Goal: Transaction & Acquisition: Book appointment/travel/reservation

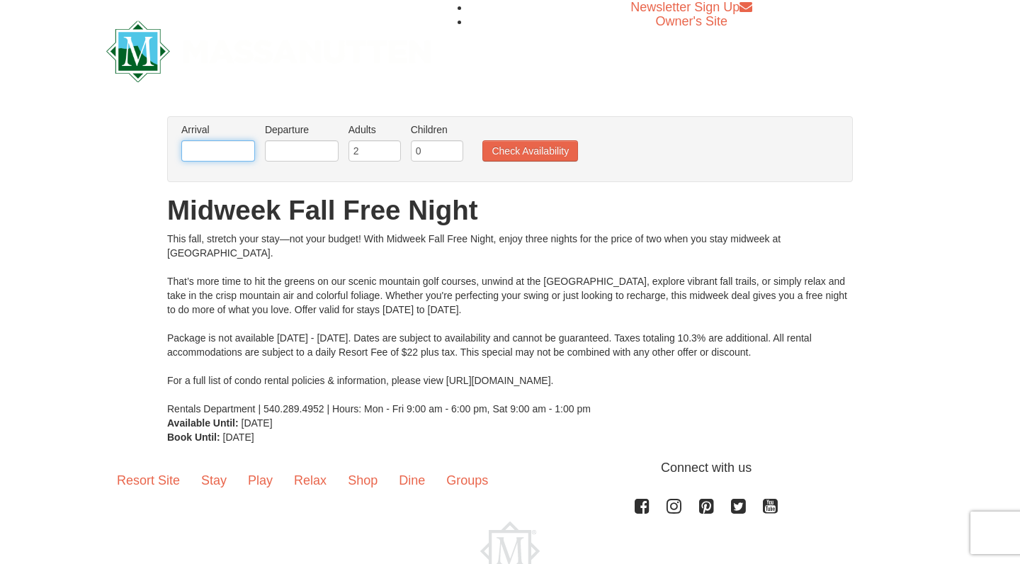
click at [213, 147] on input "text" at bounding box center [218, 150] width 74 height 21
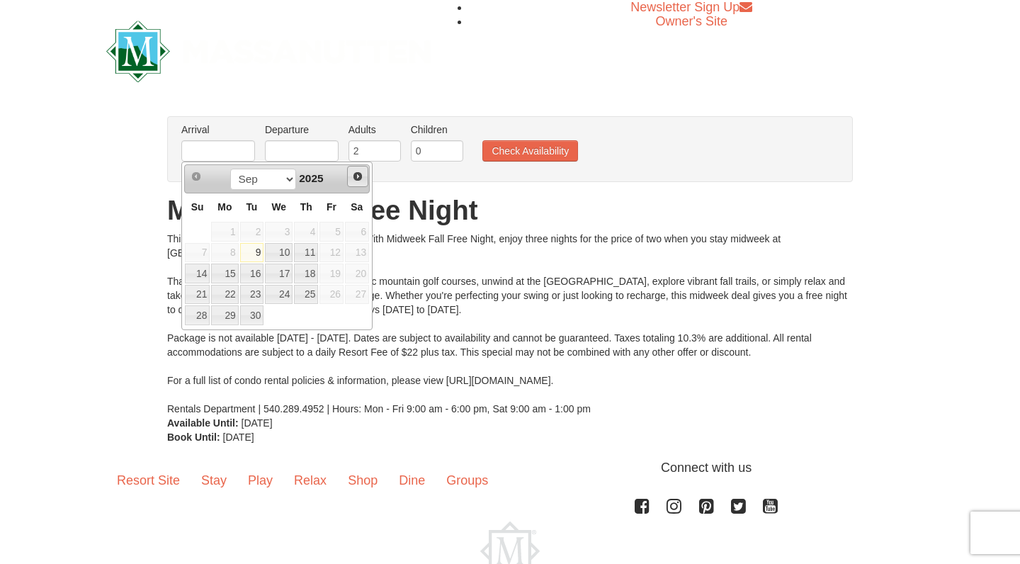
click at [360, 174] on span "Next" at bounding box center [357, 176] width 11 height 11
click at [201, 310] on link "26" at bounding box center [197, 315] width 25 height 20
type input "10/26/2025"
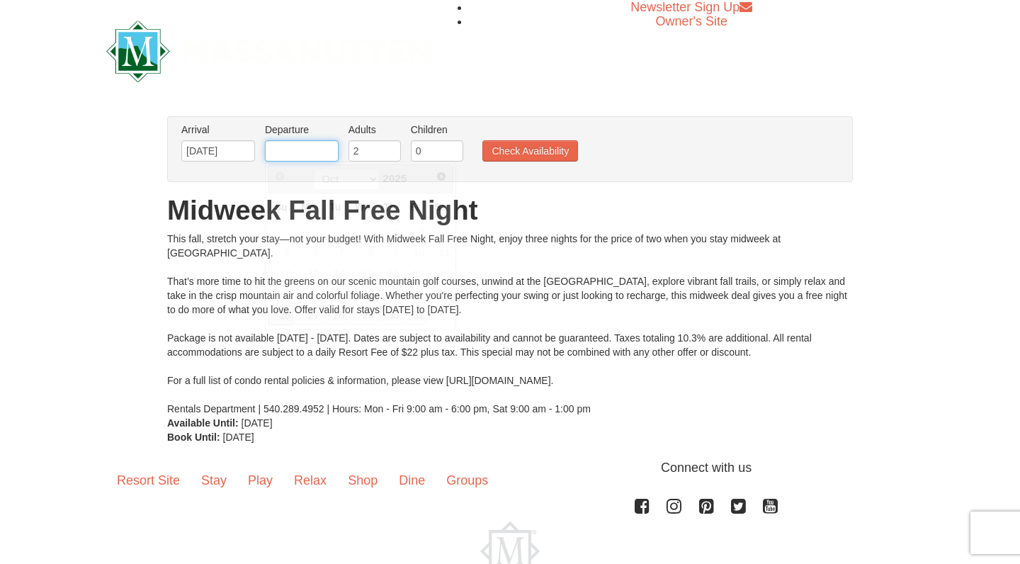
click at [323, 154] on input "text" at bounding box center [302, 150] width 74 height 21
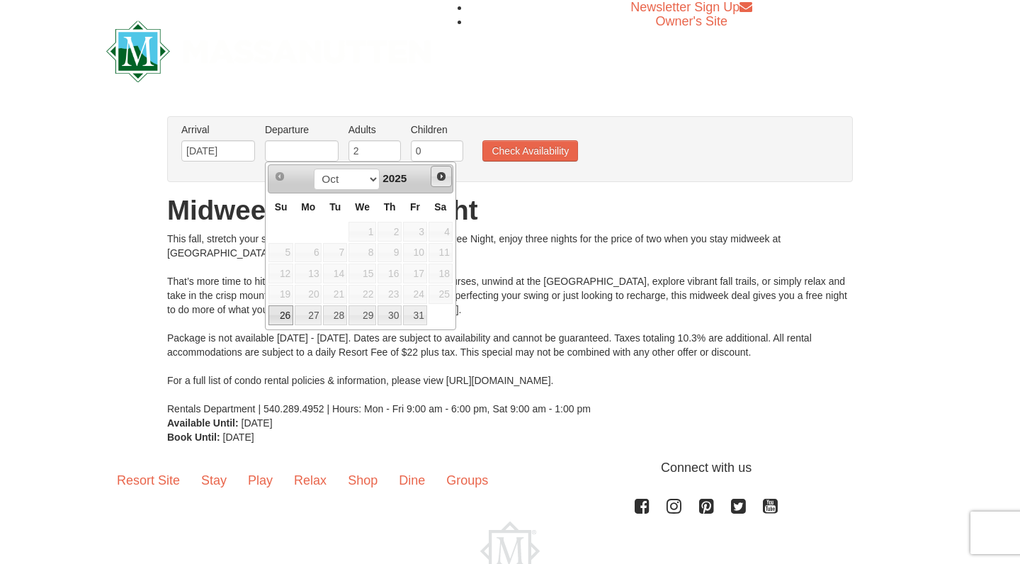
click at [442, 175] on span "Next" at bounding box center [441, 176] width 11 height 11
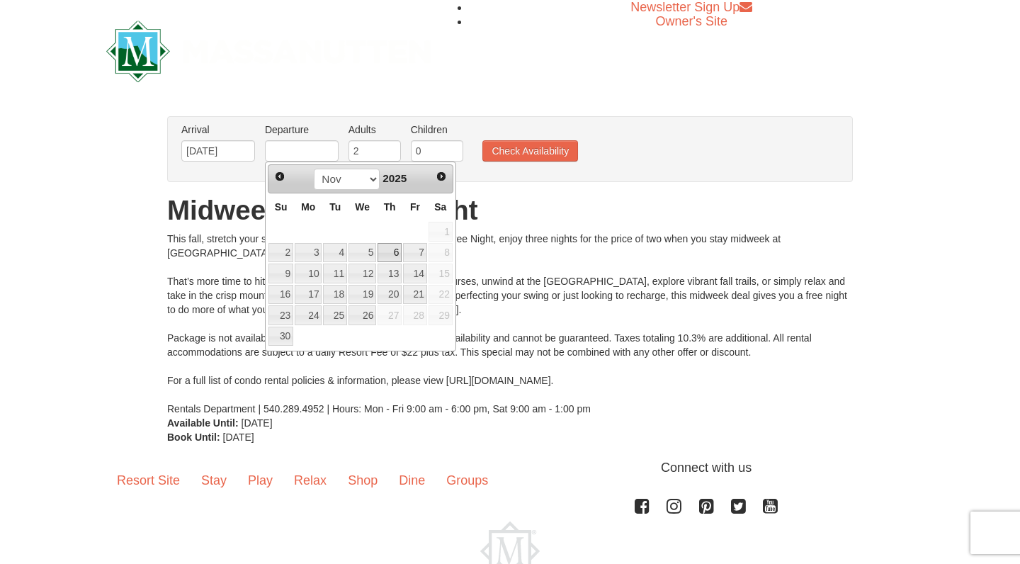
click at [398, 253] on link "6" at bounding box center [390, 253] width 24 height 20
type input "11/06/2025"
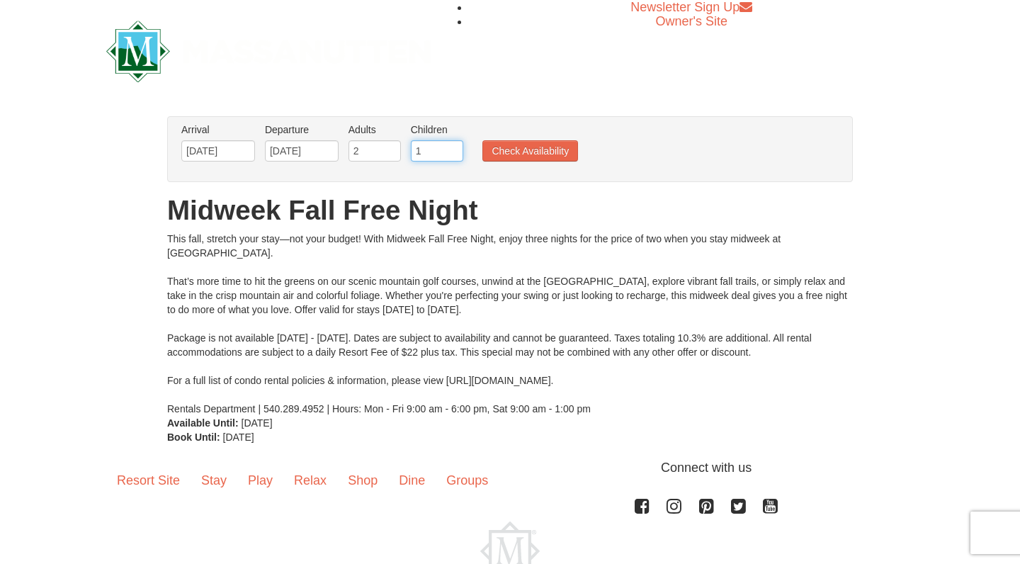
click at [451, 147] on input "1" at bounding box center [437, 150] width 52 height 21
type input "2"
click at [452, 147] on input "2" at bounding box center [437, 150] width 52 height 21
click at [517, 150] on button "Check Availability" at bounding box center [531, 150] width 96 height 21
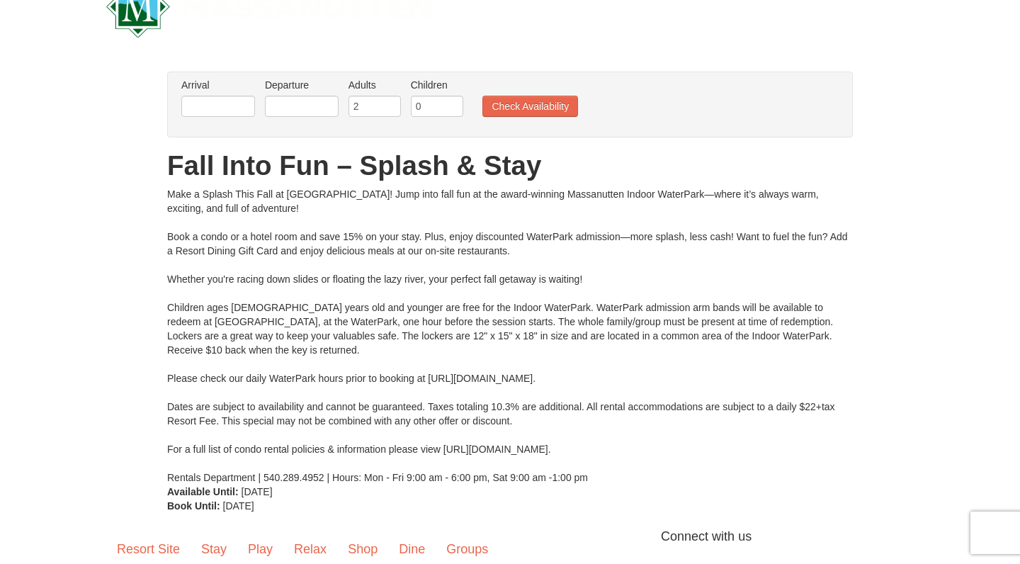
scroll to position [25, 0]
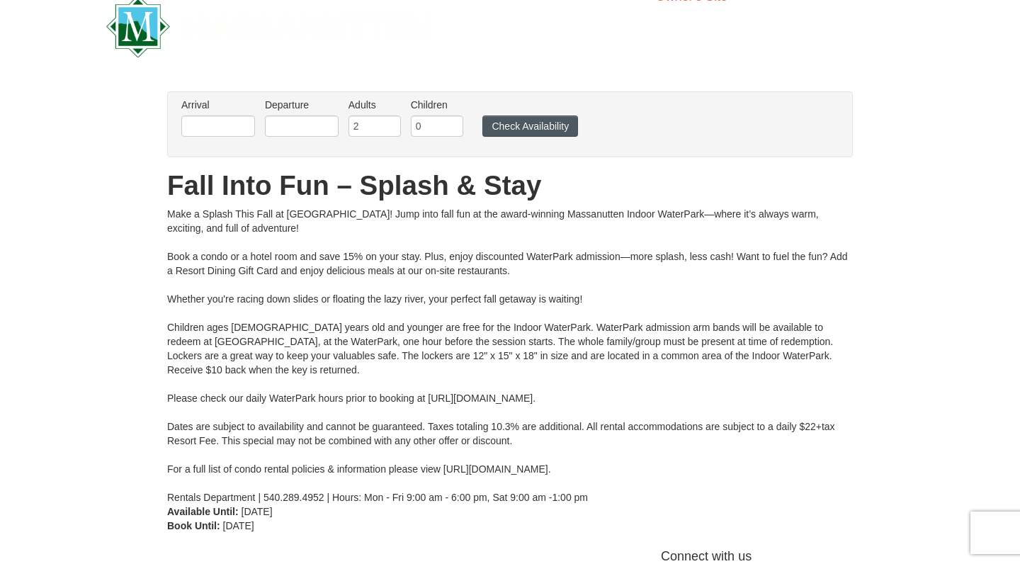
click at [538, 129] on button "Check Availability" at bounding box center [531, 125] width 96 height 21
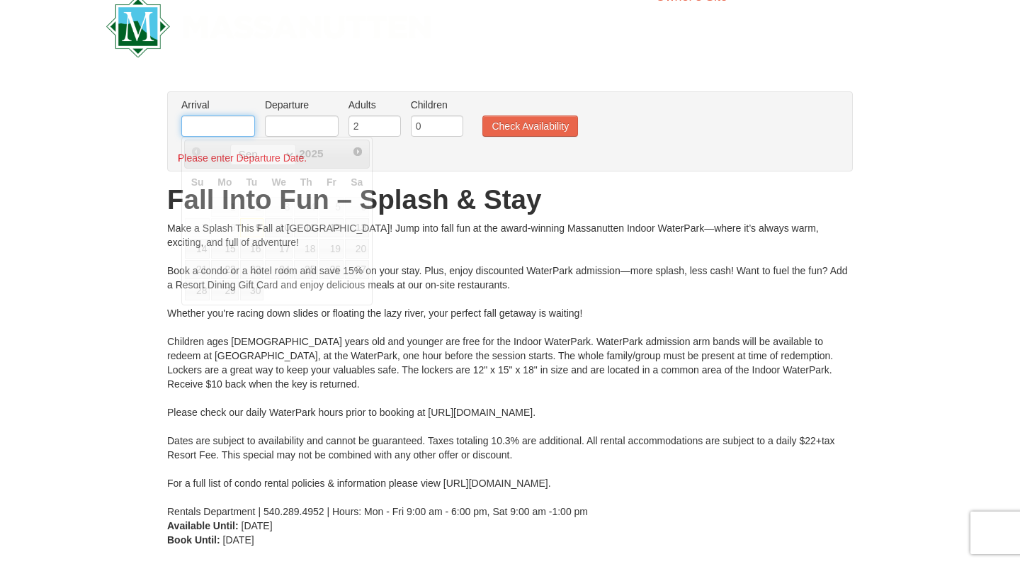
click at [238, 120] on input "text" at bounding box center [218, 125] width 74 height 21
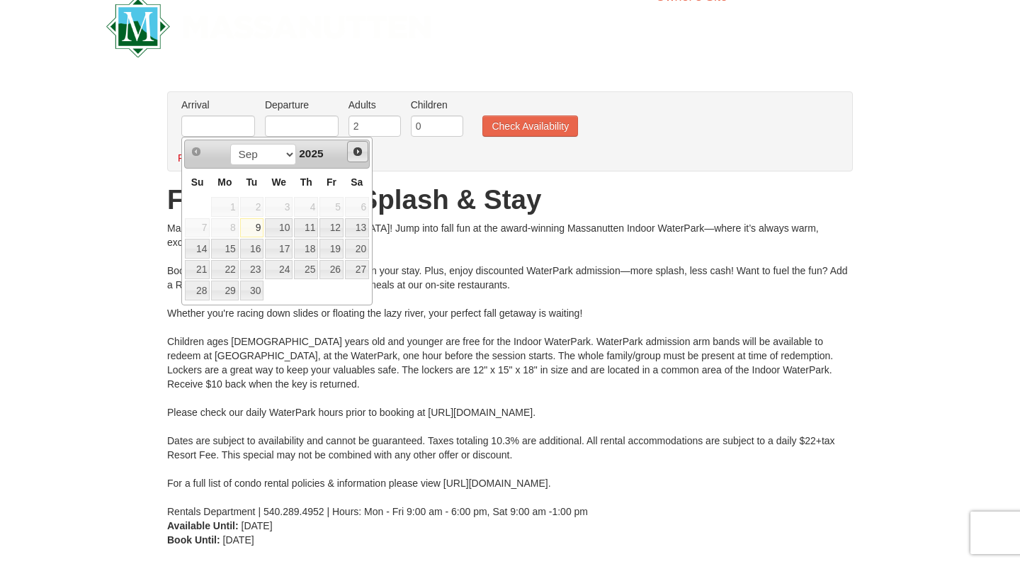
click at [361, 150] on span "Next" at bounding box center [357, 151] width 11 height 11
click at [359, 152] on span "Next" at bounding box center [357, 151] width 11 height 11
click at [361, 152] on span "Next" at bounding box center [357, 151] width 11 height 11
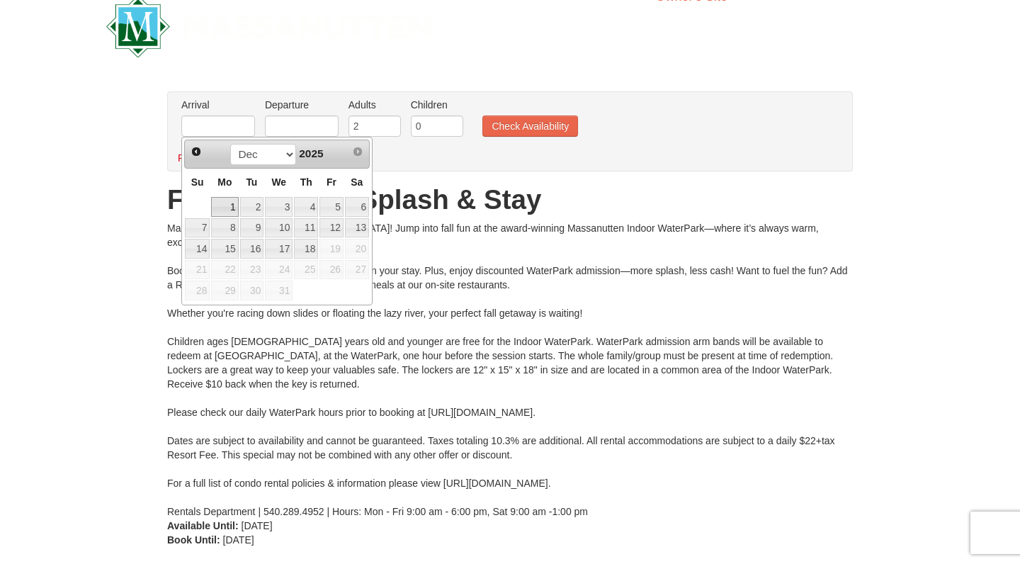
click at [229, 205] on link "1" at bounding box center [224, 207] width 27 height 20
type input "[DATE]"
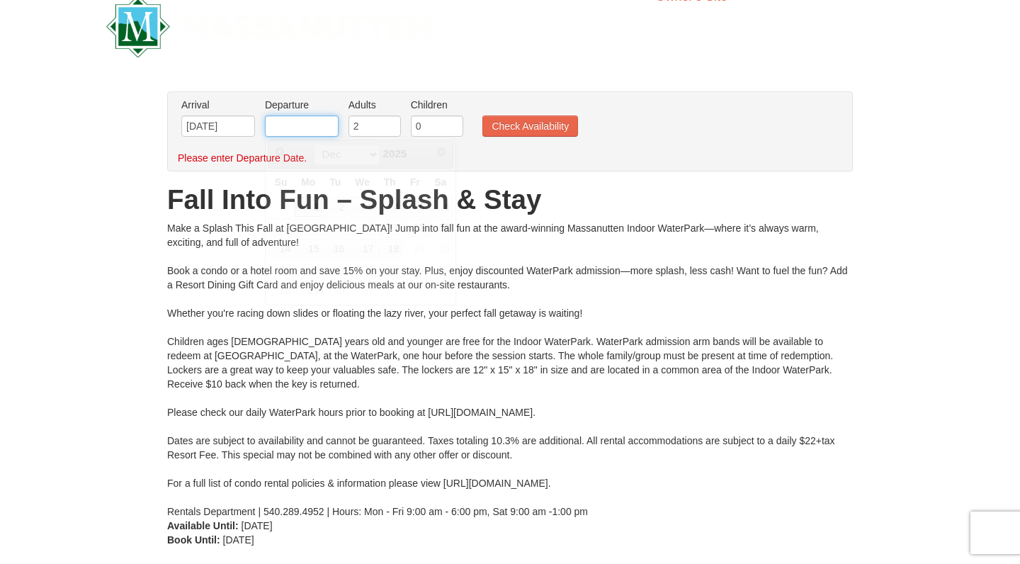
click at [300, 129] on input "text" at bounding box center [302, 125] width 74 height 21
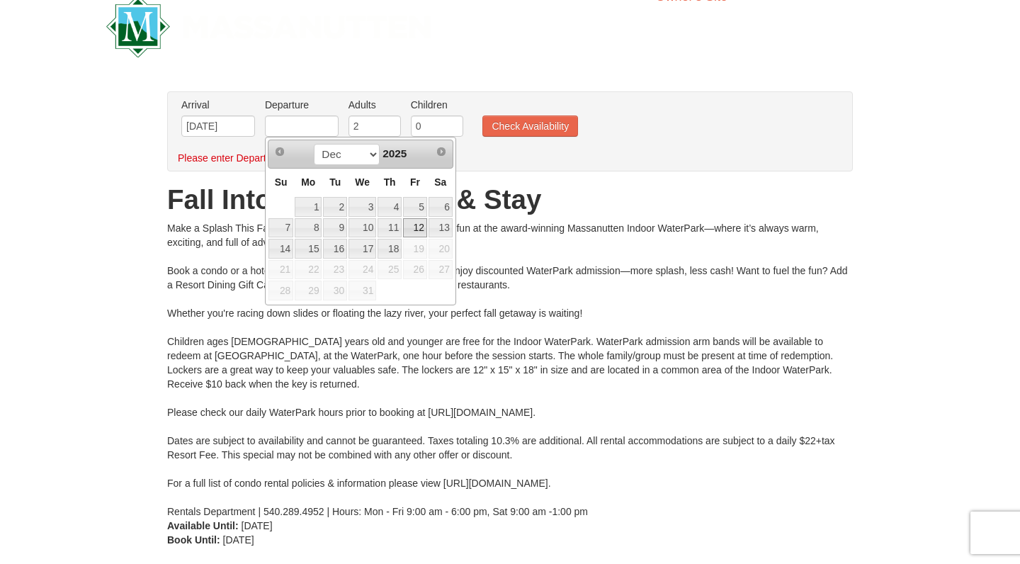
click at [421, 227] on link "12" at bounding box center [415, 228] width 24 height 20
type input "[DATE]"
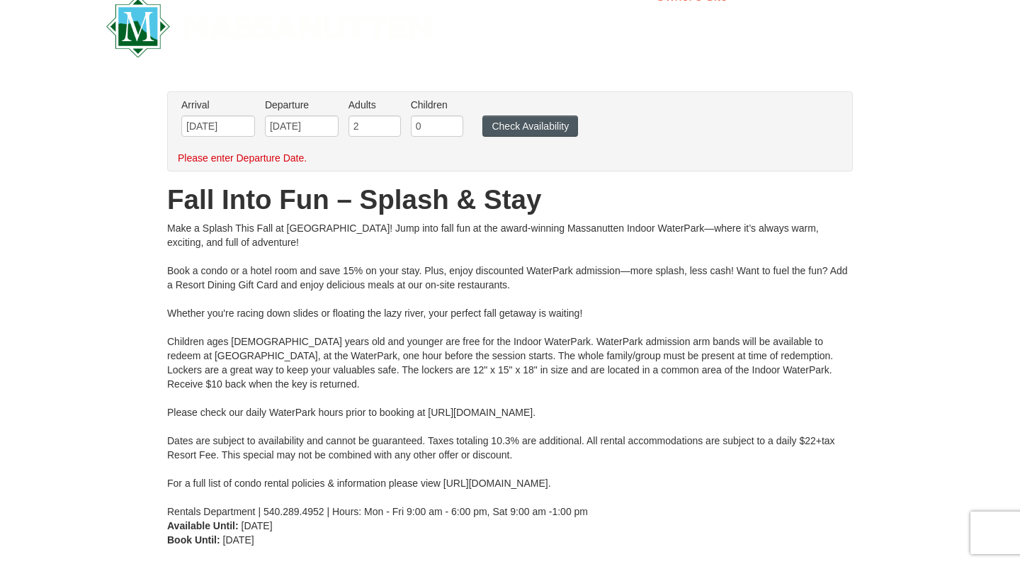
click at [521, 122] on button "Check Availability" at bounding box center [531, 125] width 96 height 21
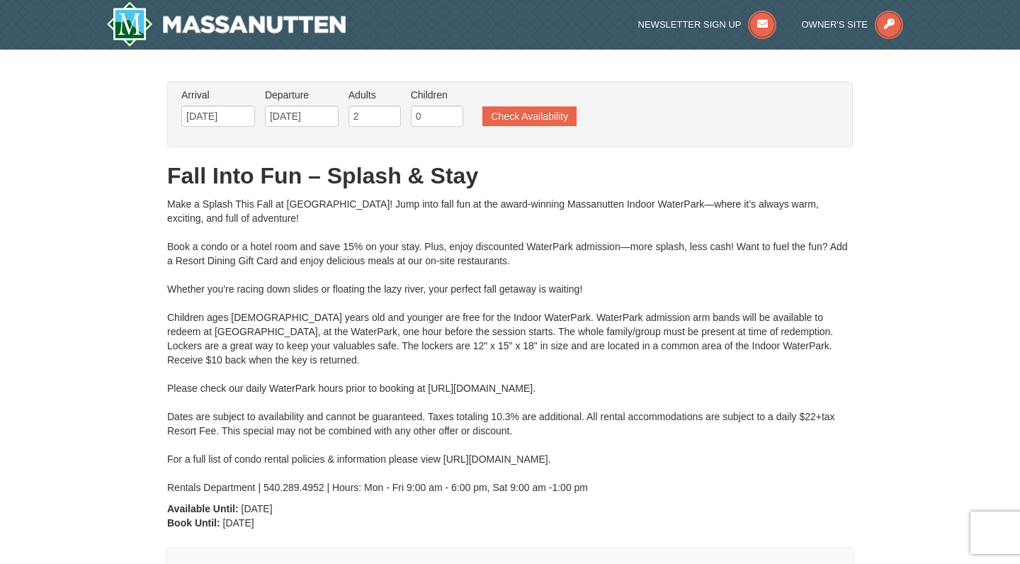
type input "[DATE]"
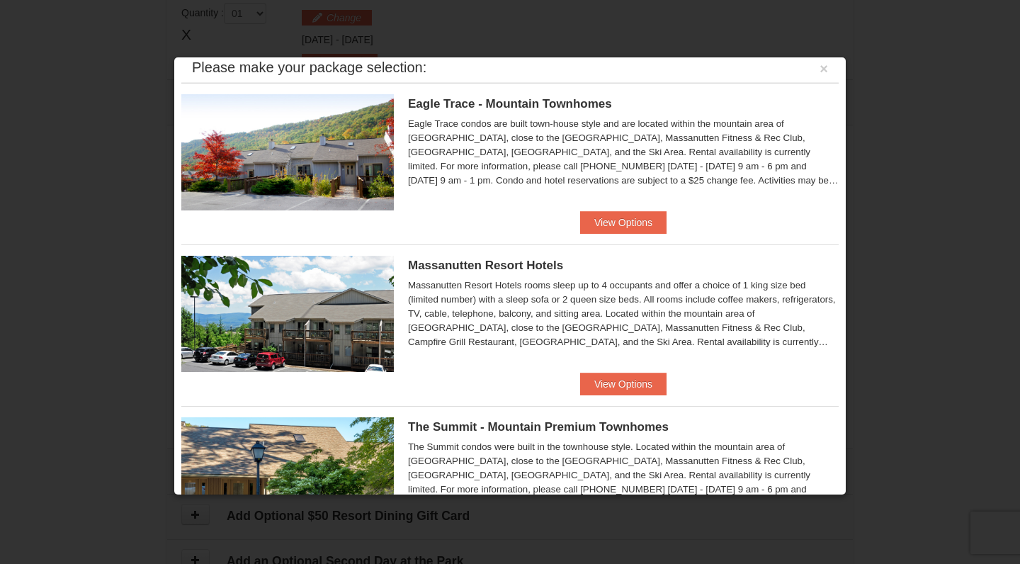
scroll to position [21, 0]
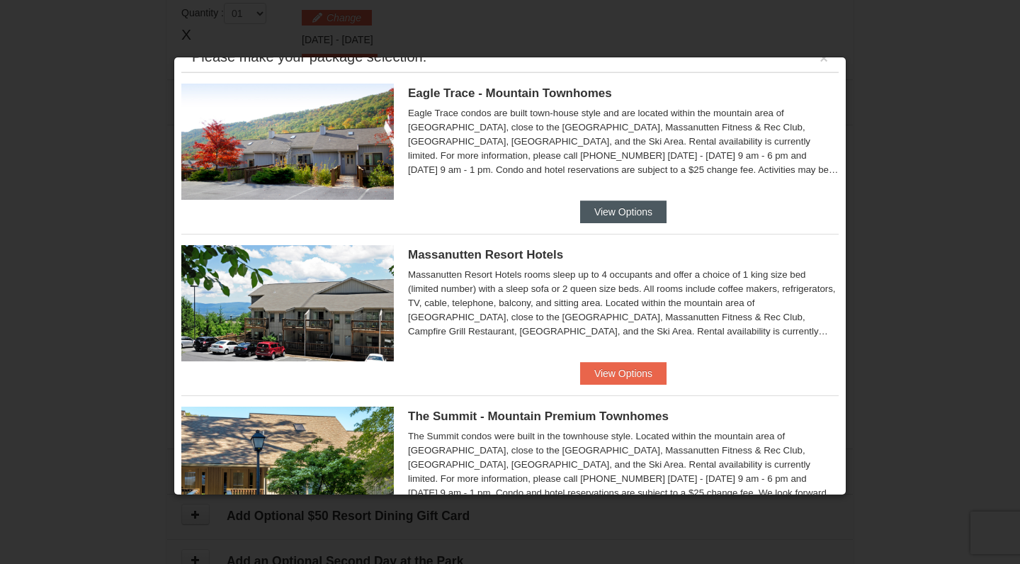
click at [610, 219] on button "View Options" at bounding box center [623, 212] width 86 height 23
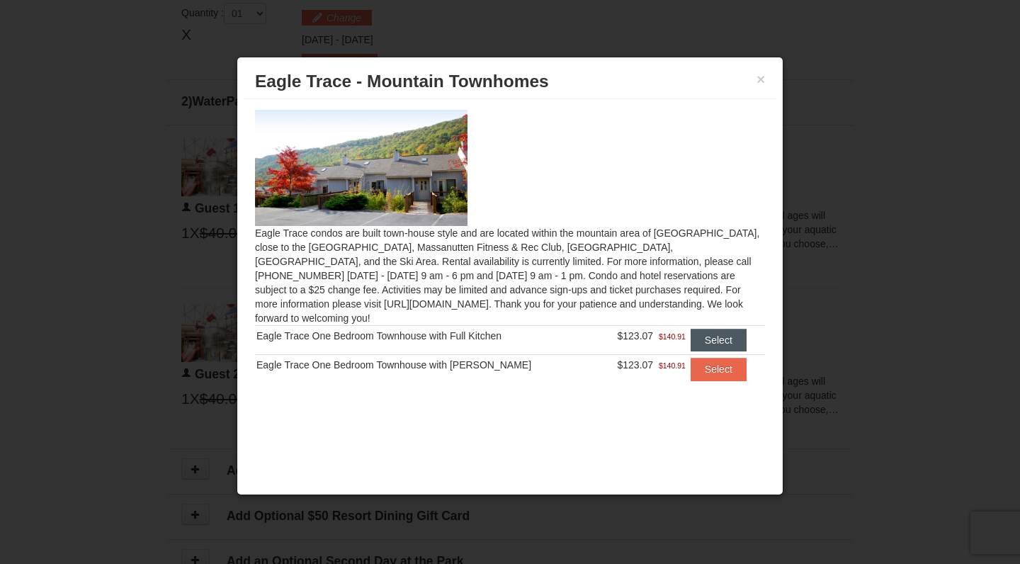
click at [704, 329] on button "Select" at bounding box center [719, 340] width 56 height 23
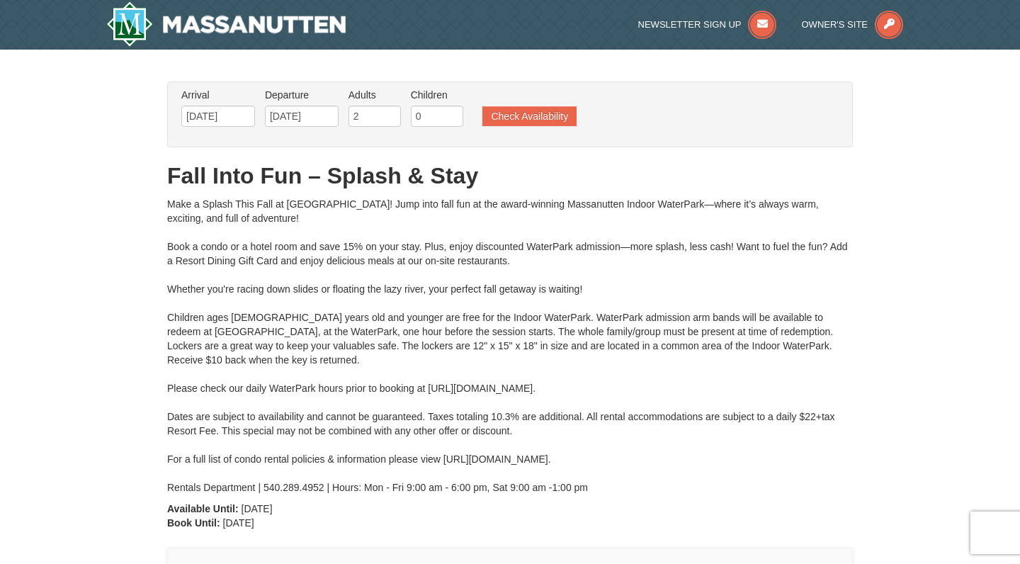
scroll to position [0, 0]
